Goal: Information Seeking & Learning: Learn about a topic

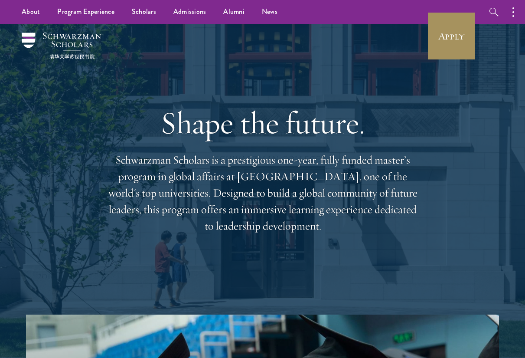
scroll to position [0, 0]
click at [454, 42] on link "Apply" at bounding box center [451, 36] width 49 height 49
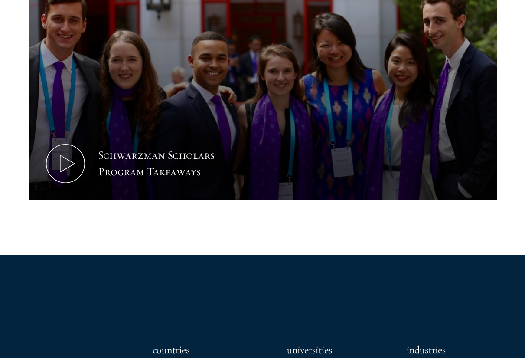
scroll to position [460, 0]
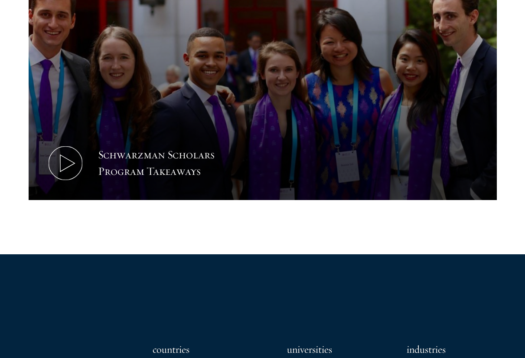
click at [70, 164] on icon at bounding box center [65, 163] width 39 height 39
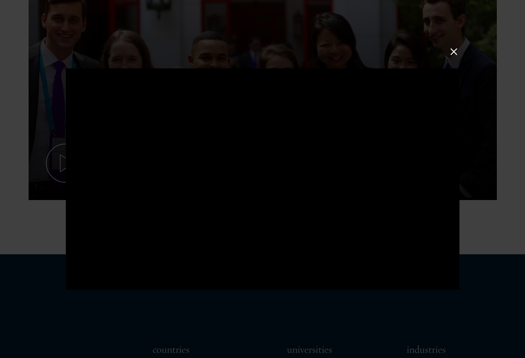
click at [456, 55] on button at bounding box center [453, 51] width 11 height 11
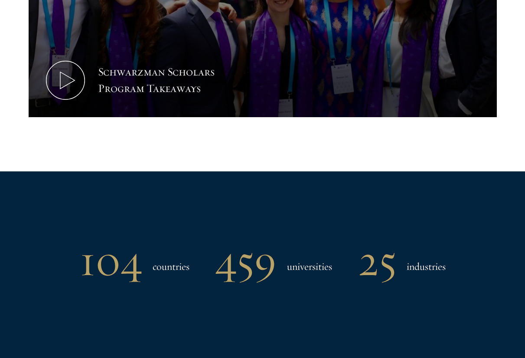
scroll to position [559, 0]
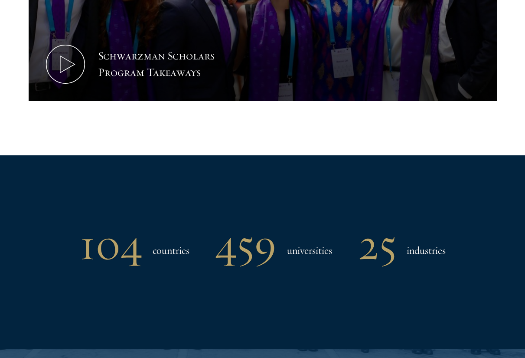
drag, startPoint x: 398, startPoint y: 10, endPoint x: 320, endPoint y: 185, distance: 191.6
click at [320, 185] on div "104 countries 459 universities 25 industries" at bounding box center [262, 251] width 473 height 193
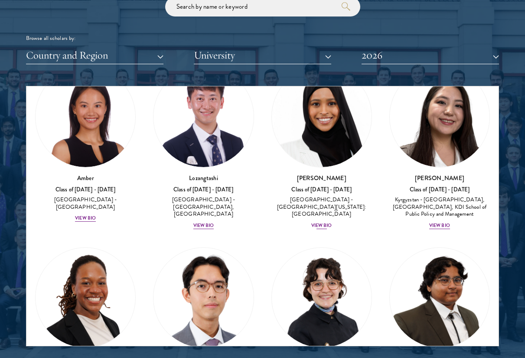
scroll to position [83, 0]
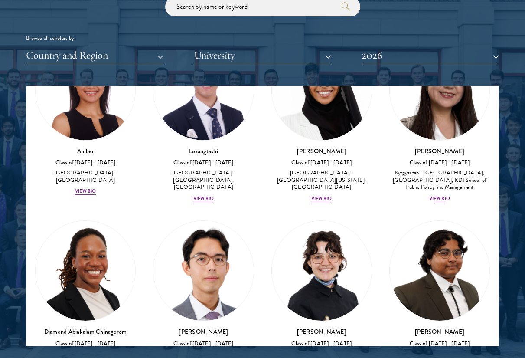
click at [443, 196] on div "View Bio" at bounding box center [439, 198] width 21 height 7
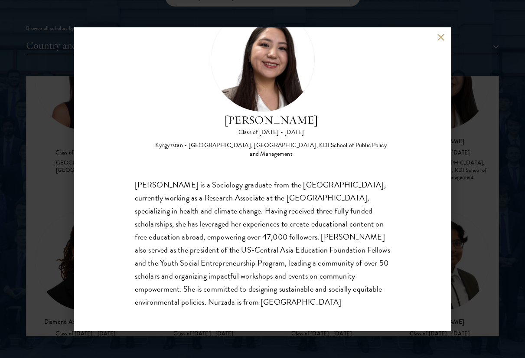
scroll to position [48, 0]
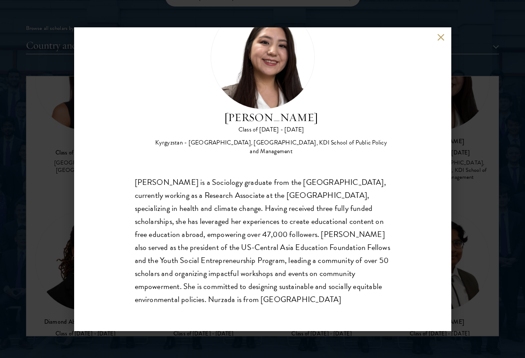
click at [443, 36] on button at bounding box center [441, 37] width 7 height 7
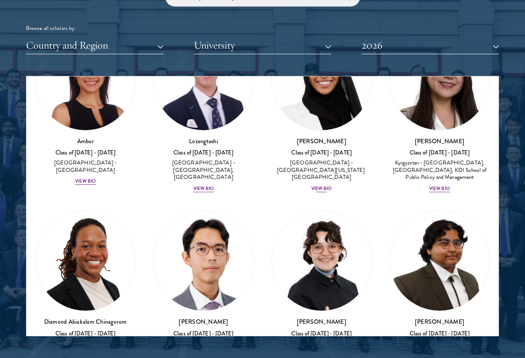
click at [317, 185] on div "View Bio" at bounding box center [321, 188] width 21 height 7
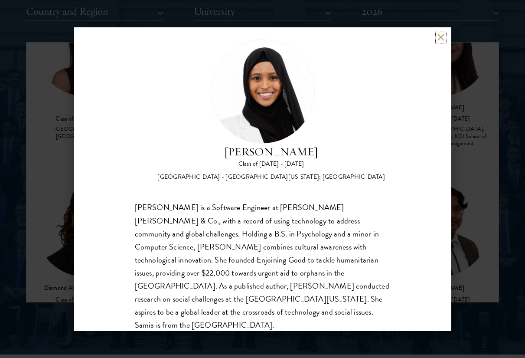
scroll to position [1089, 0]
click at [440, 37] on button at bounding box center [441, 37] width 7 height 7
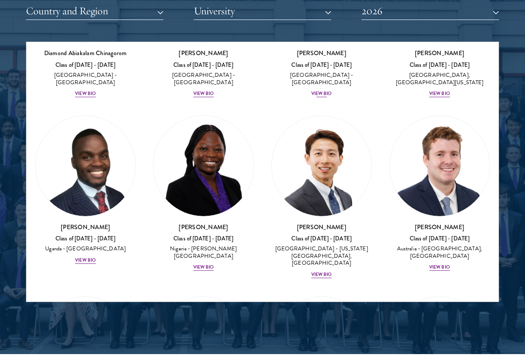
scroll to position [324, 0]
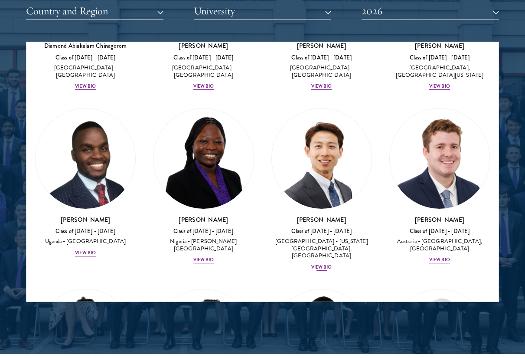
click at [318, 264] on div "View Bio" at bounding box center [321, 267] width 21 height 7
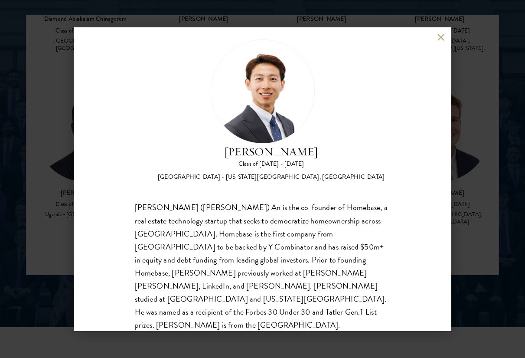
scroll to position [1117, 0]
click at [440, 39] on button at bounding box center [441, 37] width 7 height 7
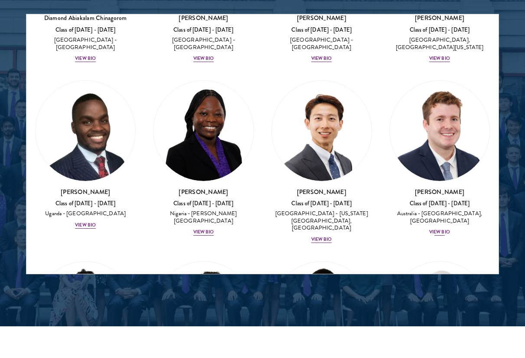
click at [440, 229] on div "View Bio" at bounding box center [439, 232] width 21 height 7
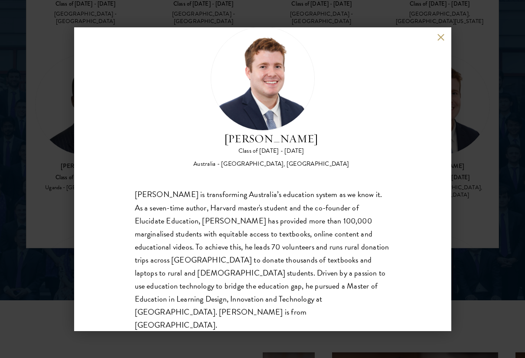
scroll to position [1144, 0]
click at [438, 36] on button at bounding box center [441, 37] width 7 height 7
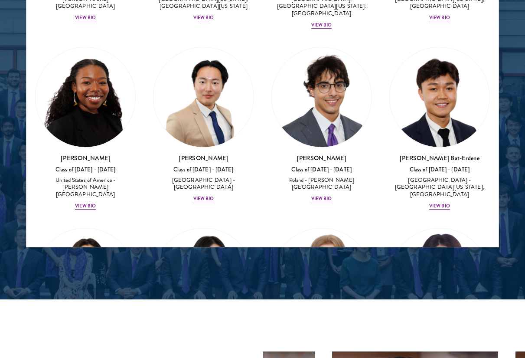
scroll to position [757, 0]
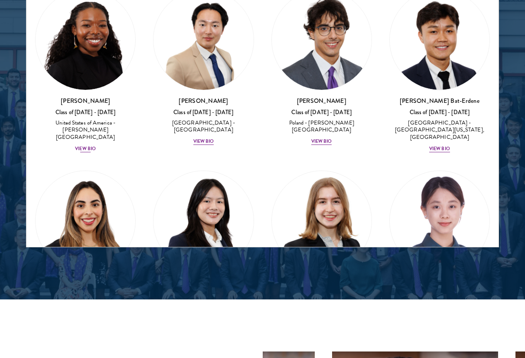
click at [87, 145] on div "View Bio" at bounding box center [85, 148] width 21 height 7
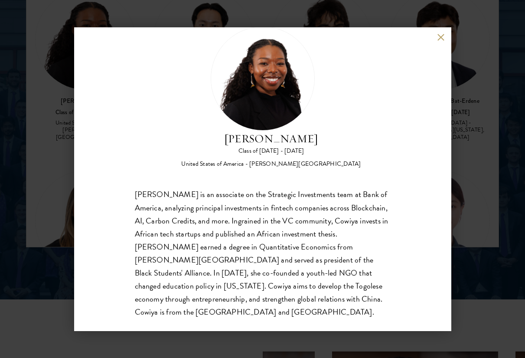
scroll to position [1145, 0]
click at [439, 38] on button at bounding box center [441, 37] width 7 height 7
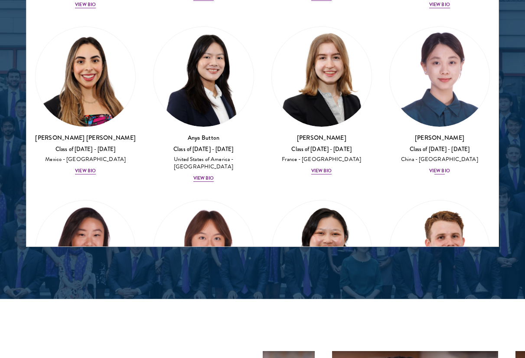
scroll to position [911, 0]
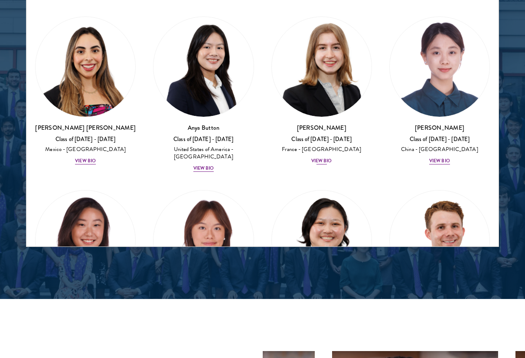
click at [316, 157] on div "View Bio" at bounding box center [321, 160] width 21 height 7
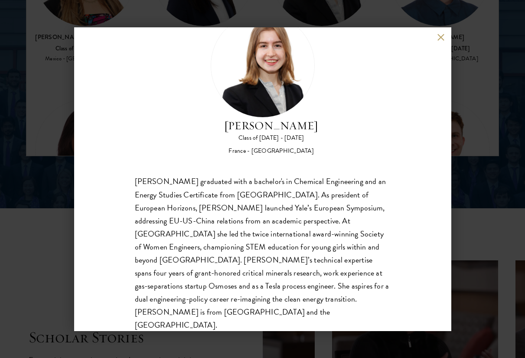
scroll to position [1240, 0]
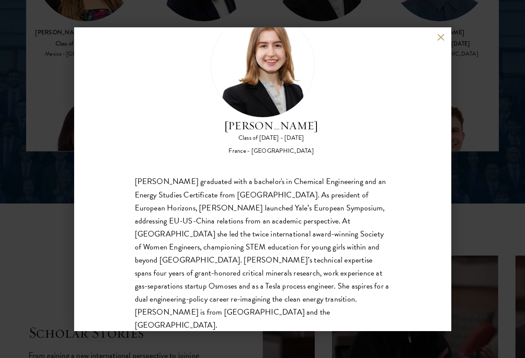
click at [442, 36] on button at bounding box center [441, 37] width 7 height 7
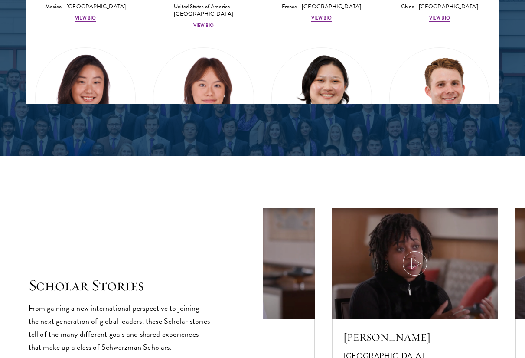
scroll to position [1288, 0]
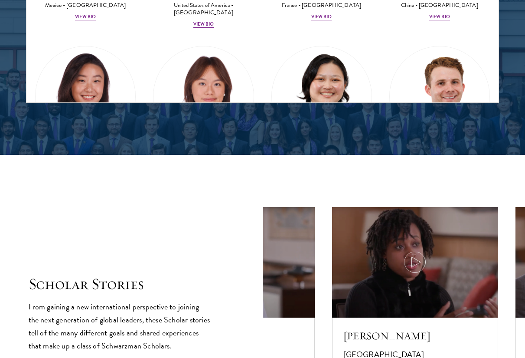
click at [412, 251] on icon at bounding box center [415, 262] width 24 height 24
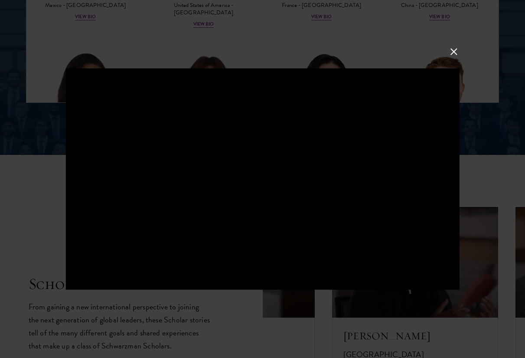
click at [451, 51] on button at bounding box center [453, 51] width 11 height 11
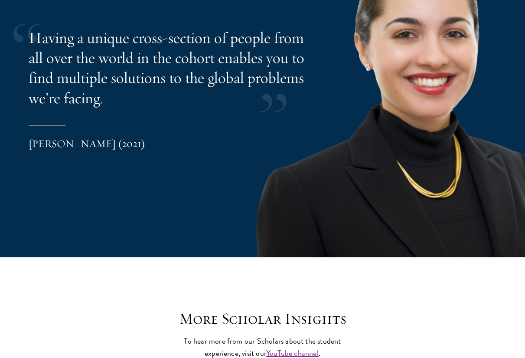
scroll to position [1828, 0]
